Goal: Transaction & Acquisition: Subscribe to service/newsletter

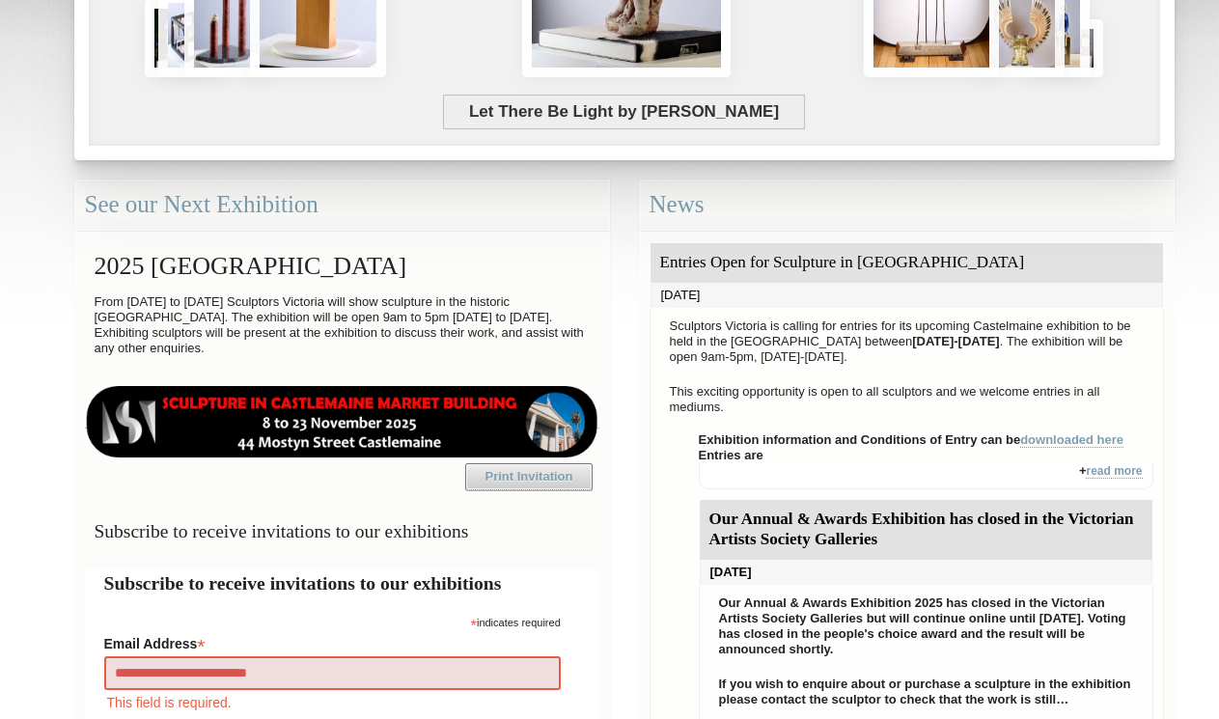
type input "**********"
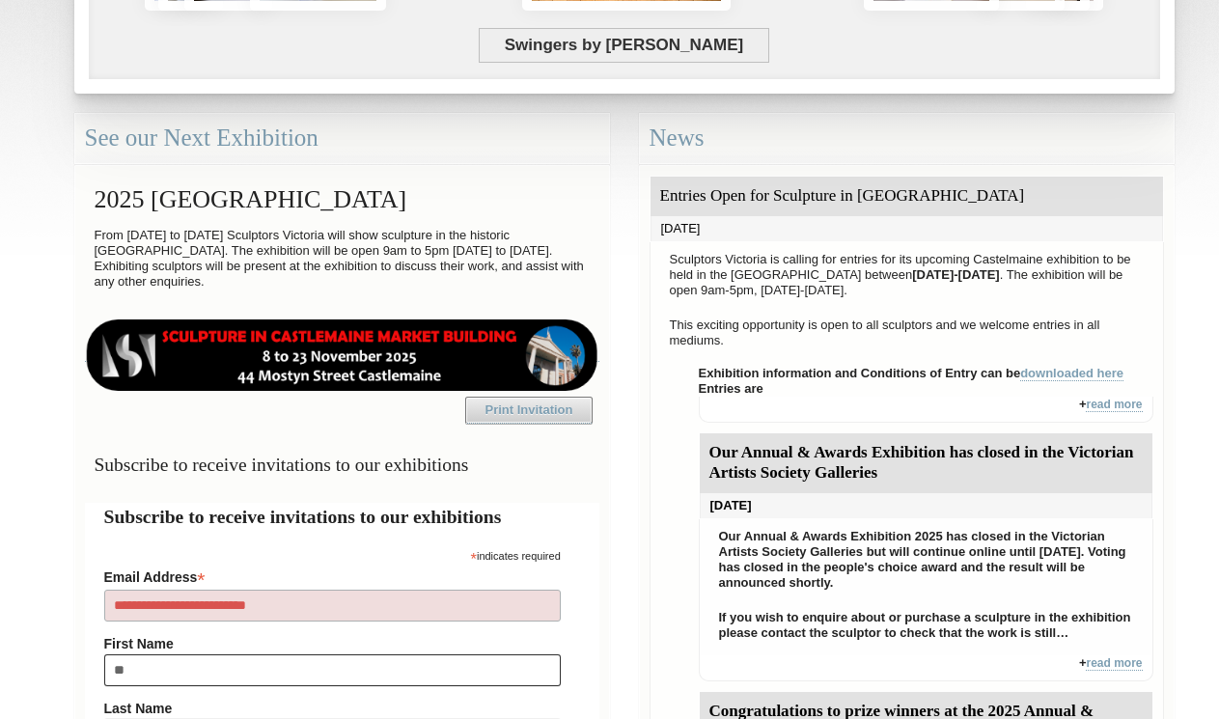
type input "***"
type input "**********"
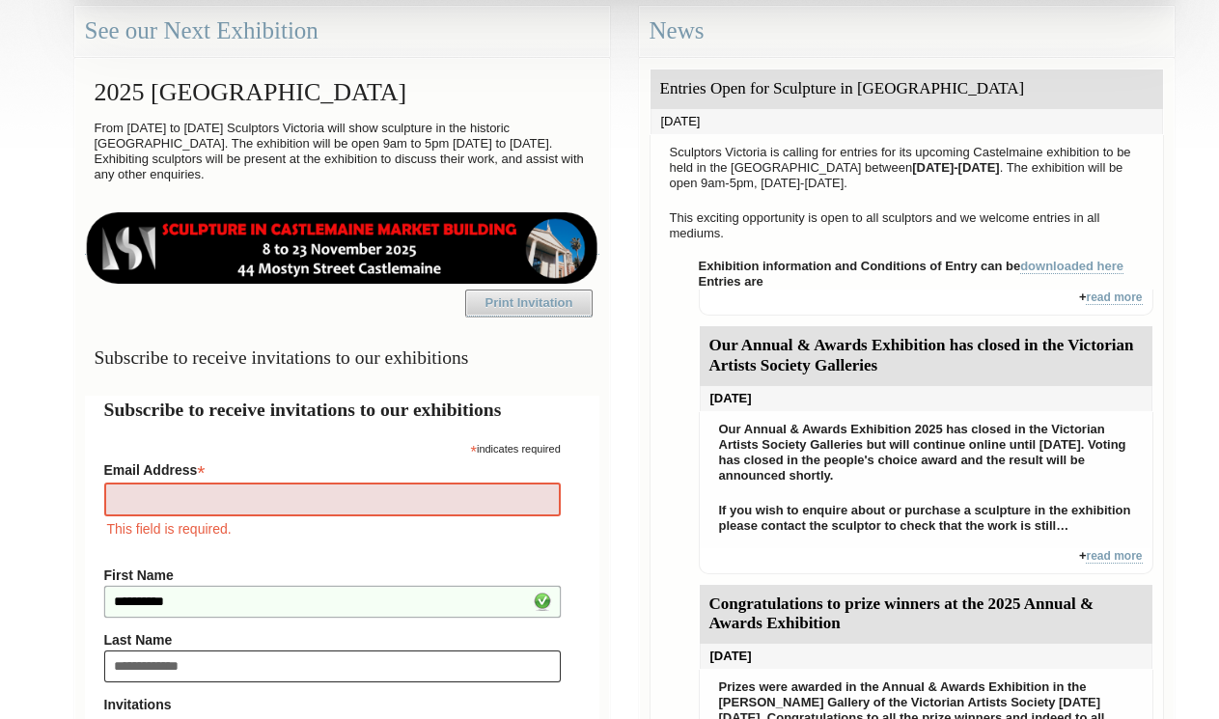
type input "**********"
